Goal: Information Seeking & Learning: Check status

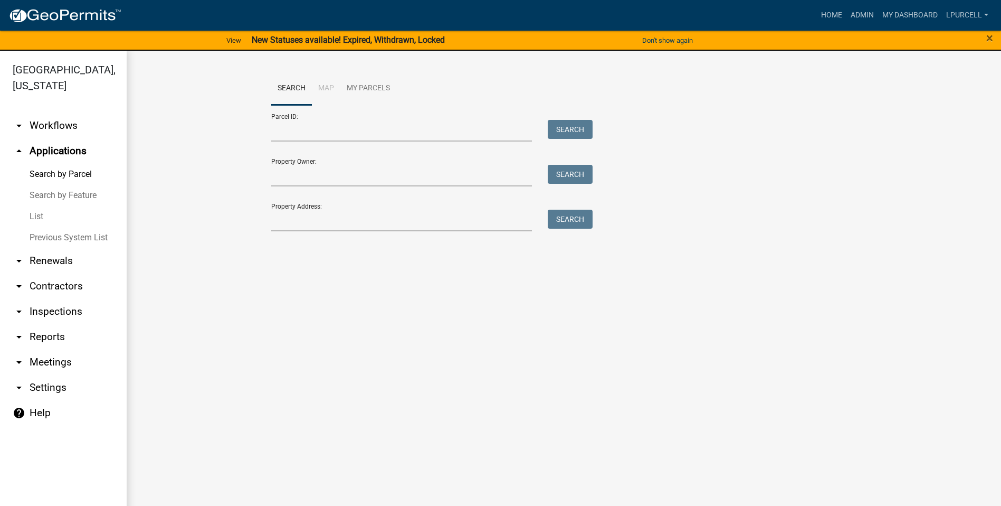
click at [44, 336] on link "arrow_drop_down Reports" at bounding box center [63, 336] width 127 height 25
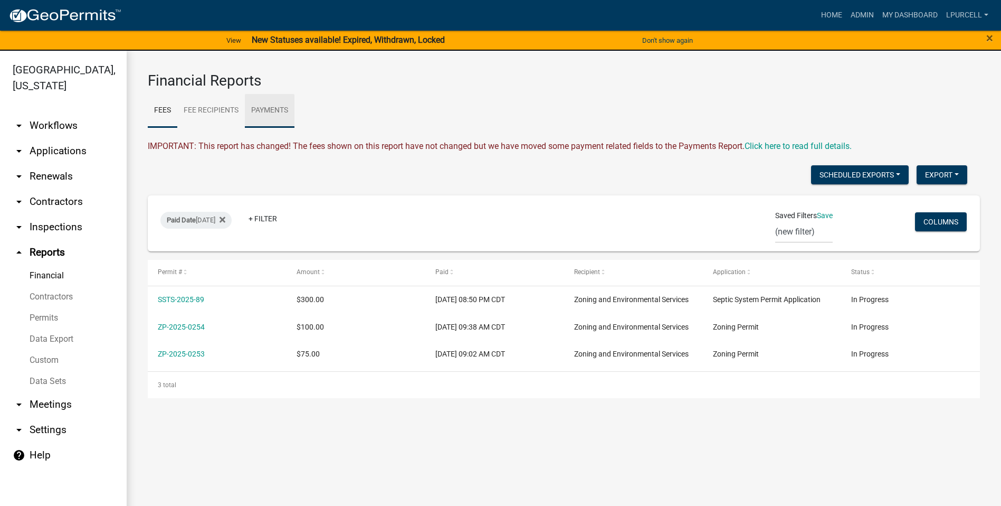
click at [267, 107] on link "Payments" at bounding box center [270, 111] width 50 height 34
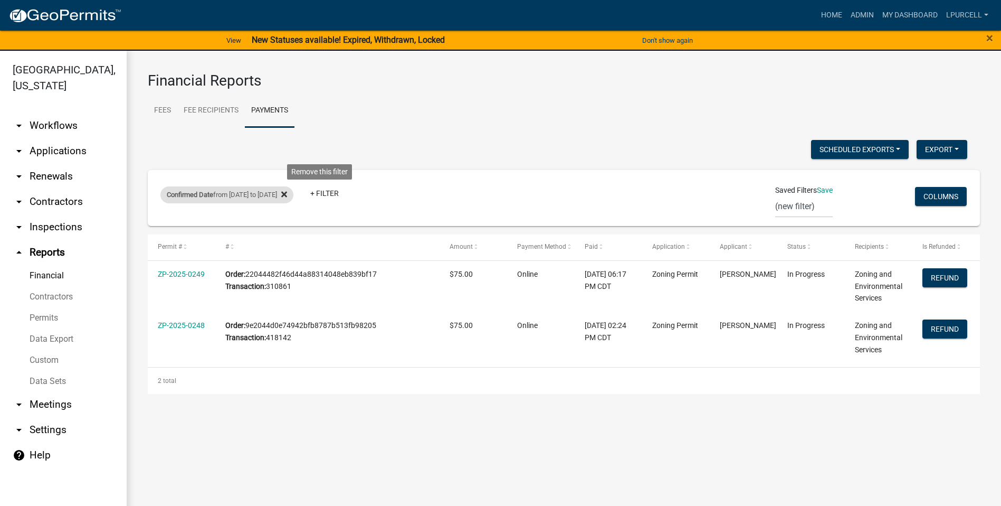
click at [287, 193] on icon at bounding box center [284, 194] width 6 height 6
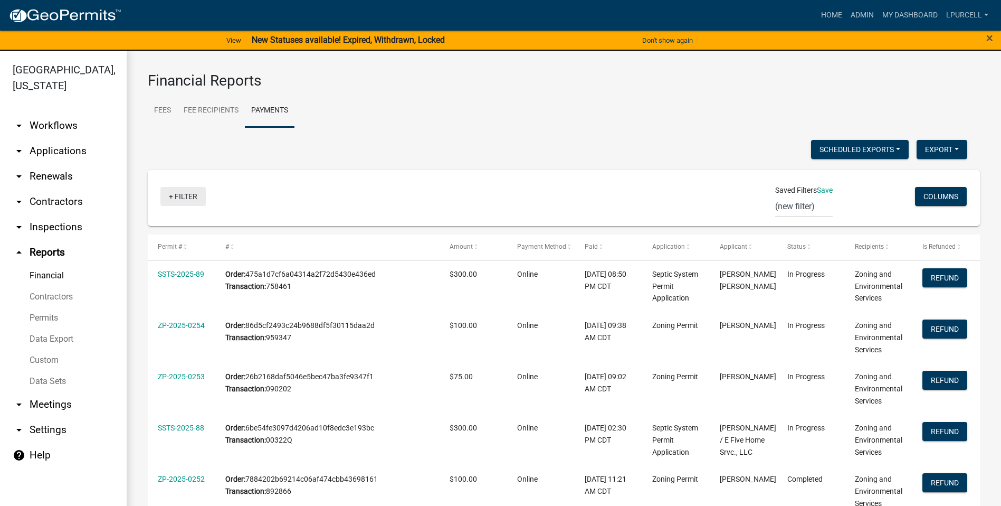
click at [186, 195] on link "+ Filter" at bounding box center [182, 196] width 45 height 19
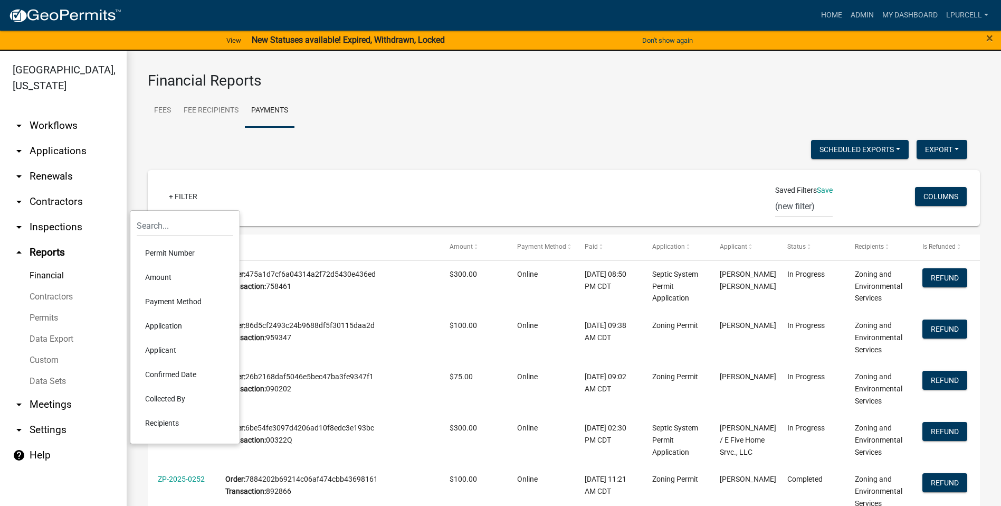
click at [170, 374] on li "Confirmed Date" at bounding box center [185, 374] width 97 height 24
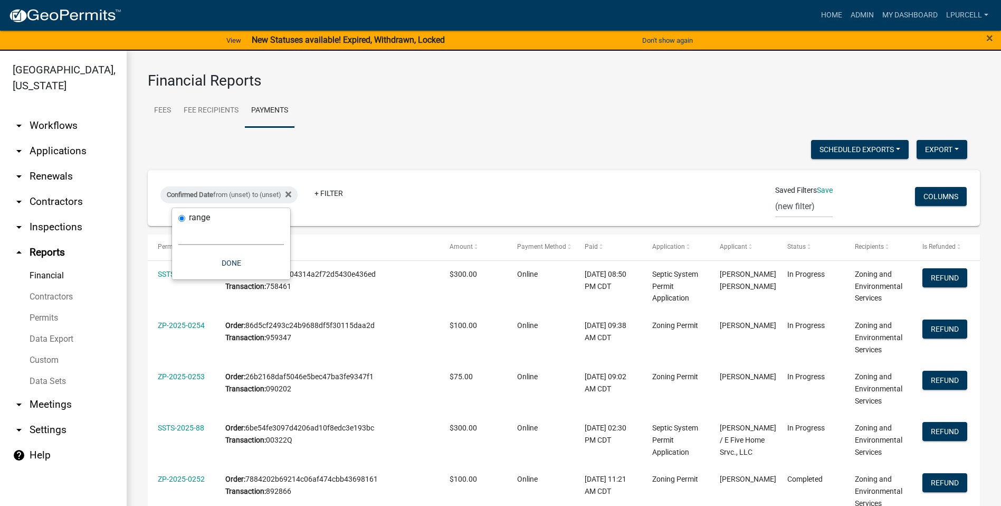
click at [228, 228] on select "[DATE] [DATE] Current Week Previous Week Current Month Last Month Current Calen…" at bounding box center [231, 234] width 106 height 22
select select "previous_1_day"
click at [178, 223] on select "[DATE] [DATE] Current Week Previous Week Current Month Last Month Current Calen…" at bounding box center [231, 234] width 106 height 22
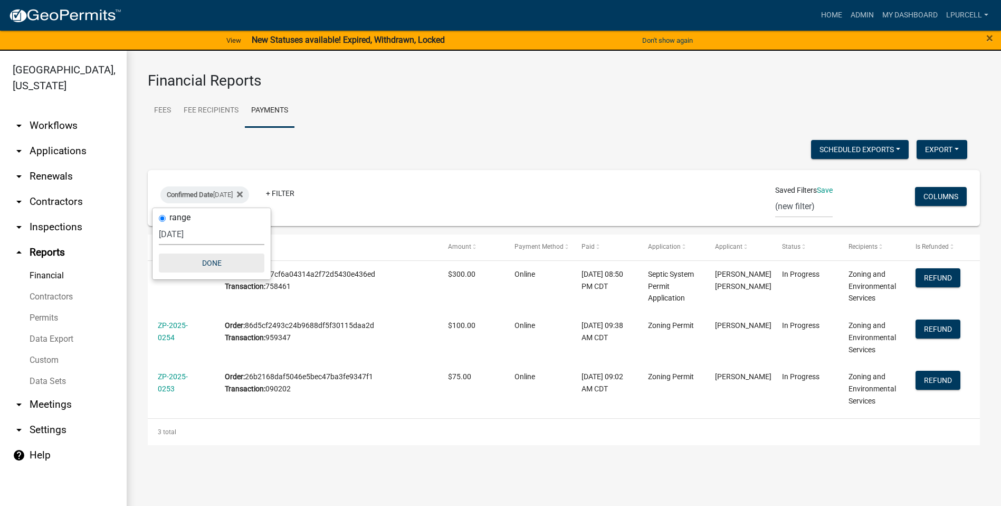
click at [214, 268] on button "Done" at bounding box center [212, 262] width 106 height 19
